Goal: Task Accomplishment & Management: Use online tool/utility

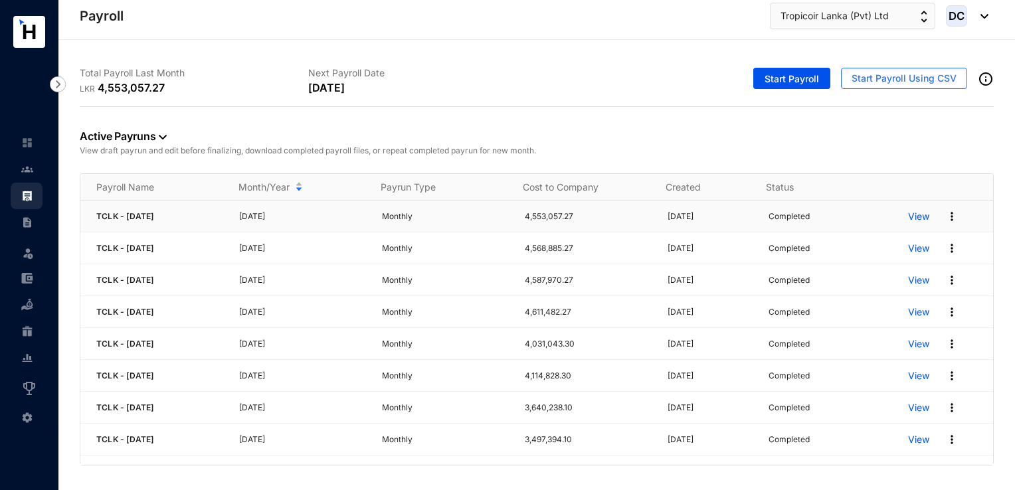
click at [911, 217] on p "View" at bounding box center [918, 216] width 21 height 13
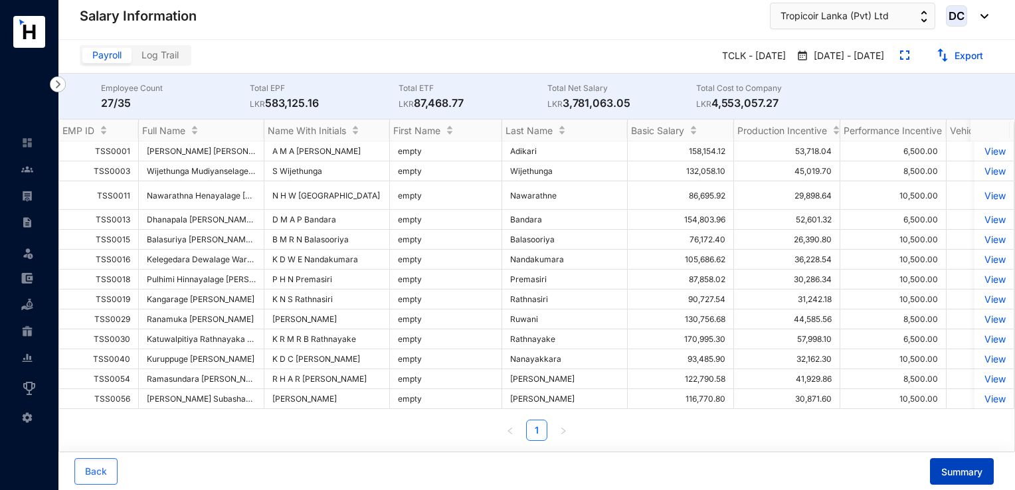
click at [957, 462] on button "Summary" at bounding box center [962, 471] width 64 height 27
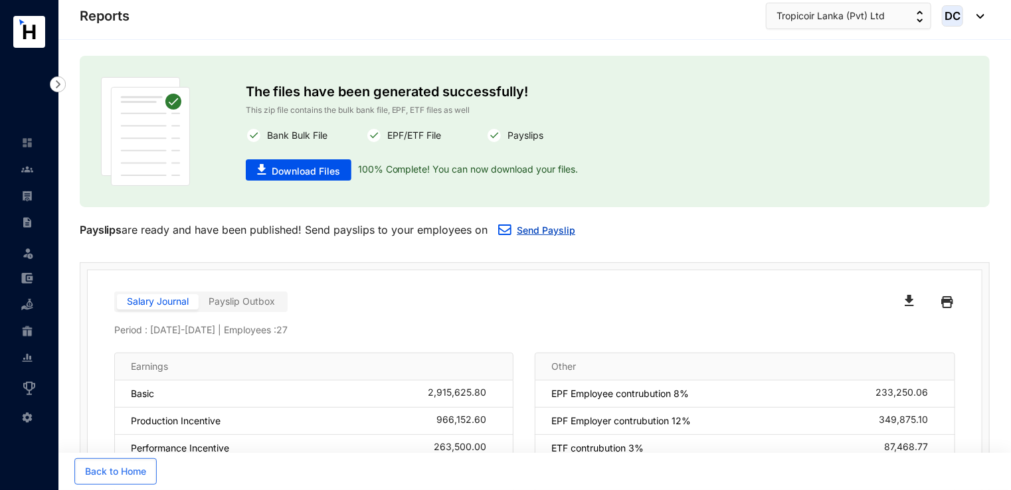
click at [553, 235] on link "Send Payslip" at bounding box center [546, 230] width 58 height 11
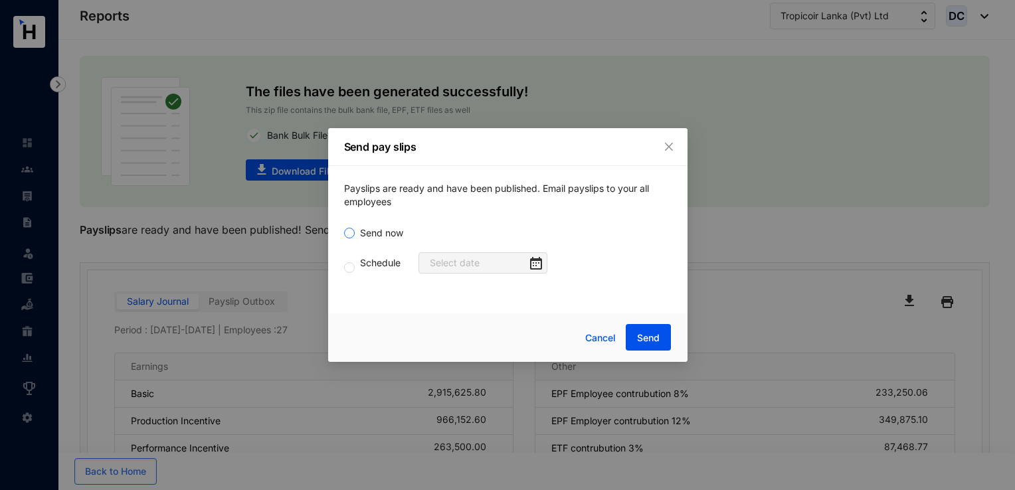
click at [393, 233] on span "Send now" at bounding box center [382, 233] width 54 height 15
click at [355, 233] on input "Send now" at bounding box center [349, 233] width 11 height 11
radio input "true"
click at [658, 336] on span "Send" at bounding box center [648, 338] width 23 height 13
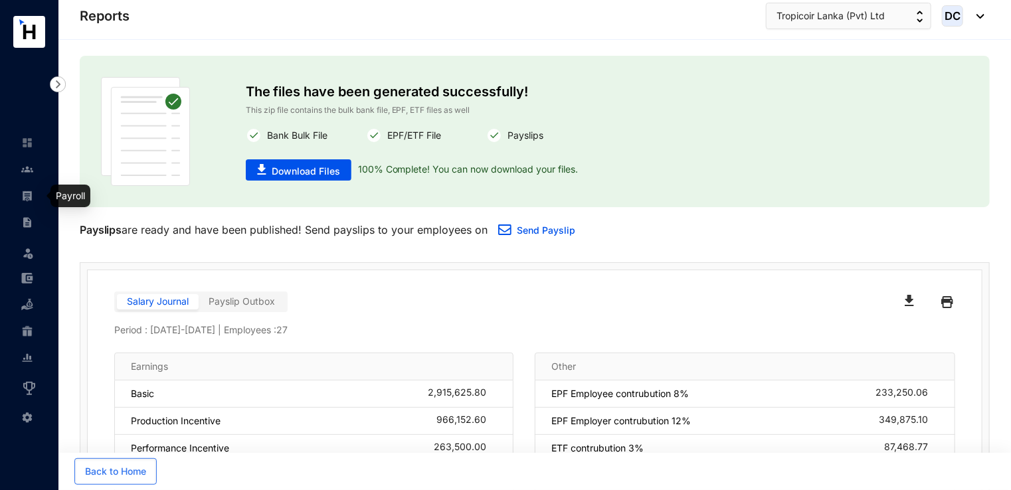
click at [31, 197] on img at bounding box center [27, 196] width 12 height 12
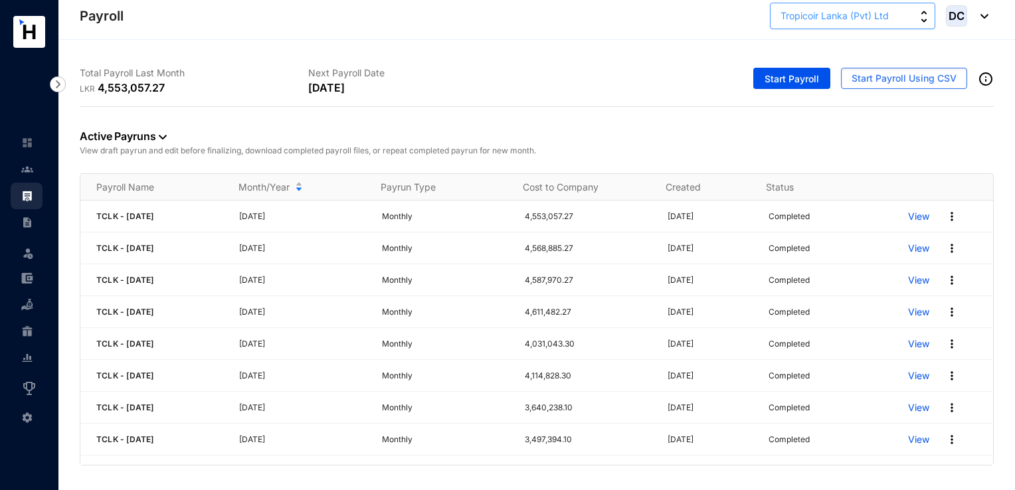
click at [827, 17] on span "Tropicoir Lanka (Pvt) Ltd" at bounding box center [835, 16] width 108 height 15
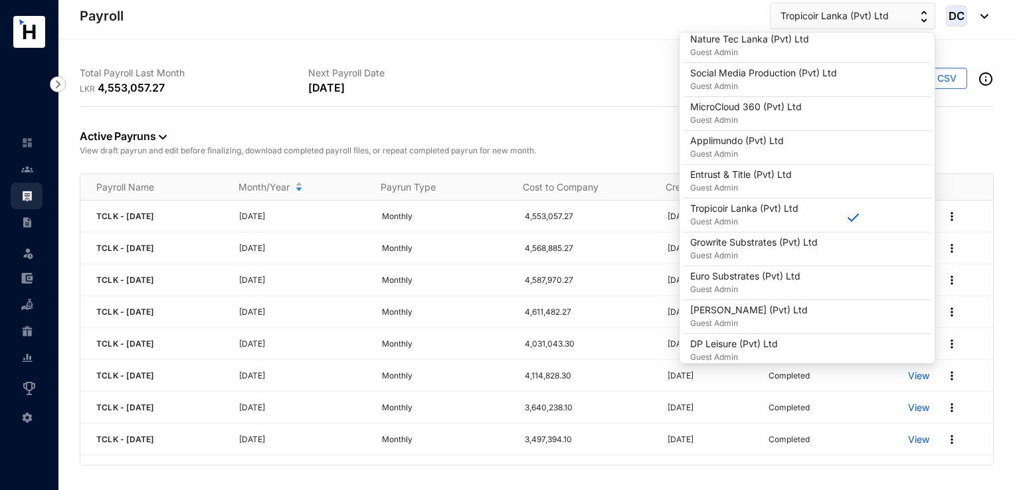
scroll to position [476, 0]
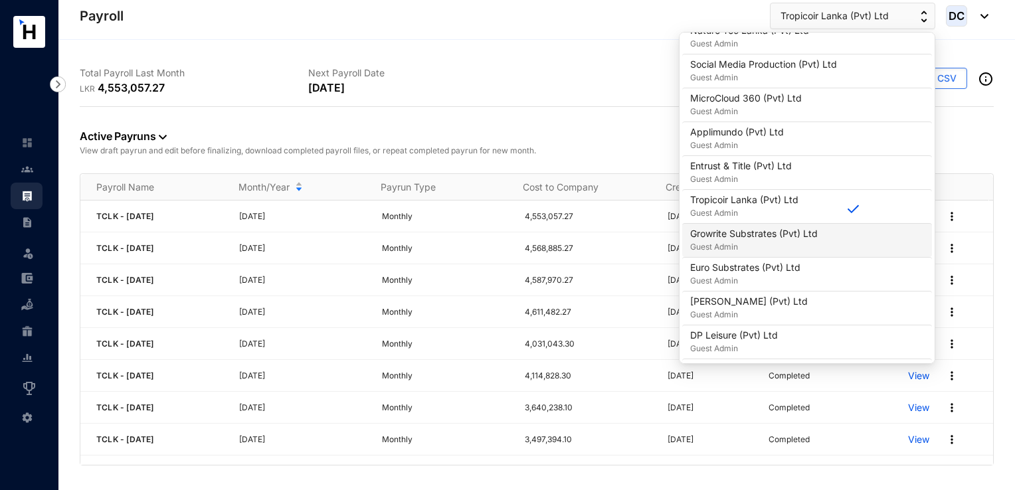
click at [768, 229] on p "Growrite Substrates (Pvt) Ltd" at bounding box center [754, 233] width 128 height 13
